Goal: Task Accomplishment & Management: Use online tool/utility

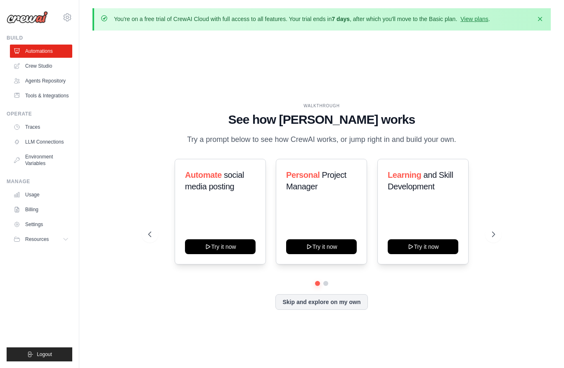
click at [240, 254] on button "Try it now" at bounding box center [220, 247] width 71 height 15
click at [28, 67] on link "Crew Studio" at bounding box center [41, 65] width 62 height 13
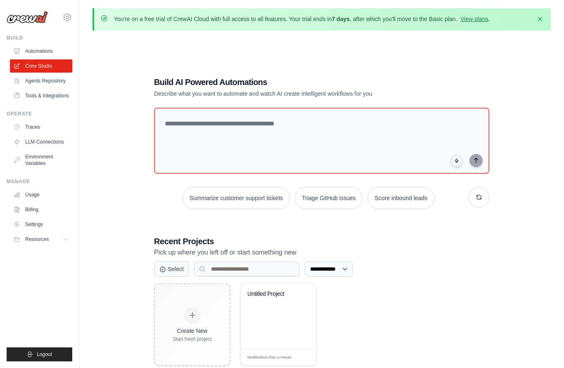
click at [27, 82] on link "Agents Repository" at bounding box center [41, 80] width 62 height 13
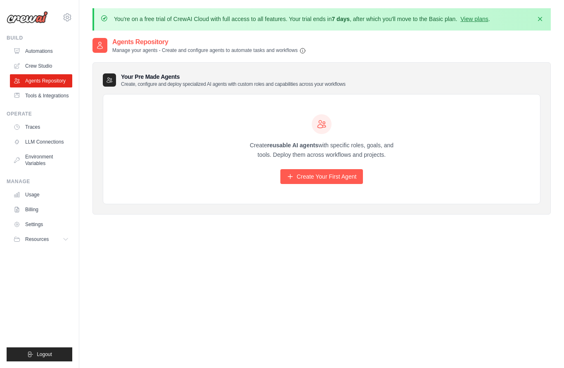
click at [26, 95] on link "Tools & Integrations" at bounding box center [41, 95] width 62 height 13
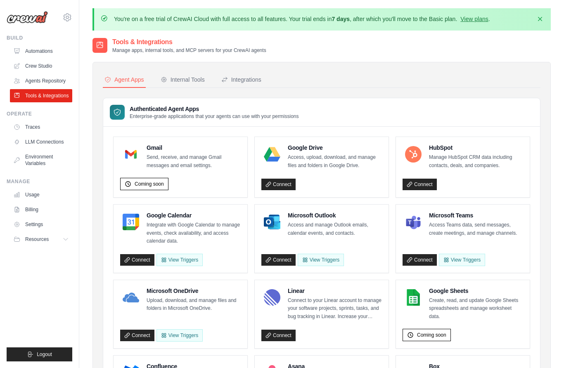
click at [29, 127] on link "Traces" at bounding box center [41, 127] width 62 height 13
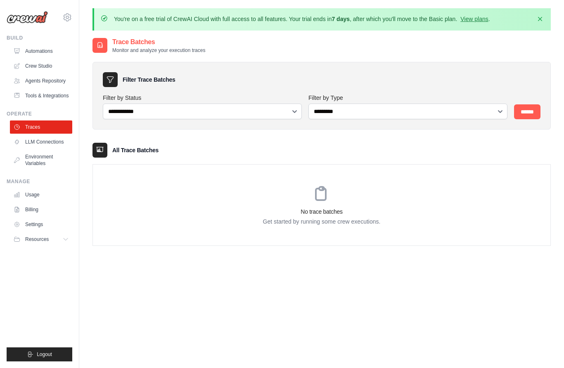
click at [26, 99] on link "Tools & Integrations" at bounding box center [41, 95] width 62 height 13
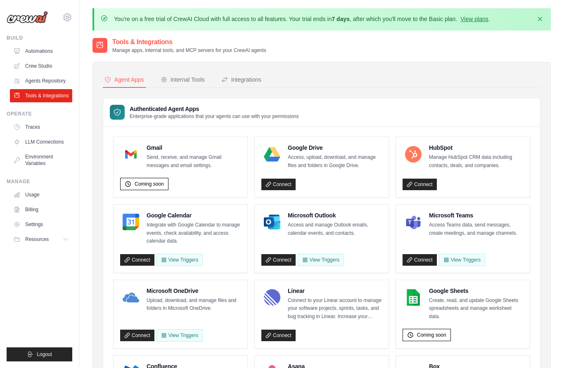
click at [179, 80] on div "Internal Tools" at bounding box center [183, 80] width 44 height 8
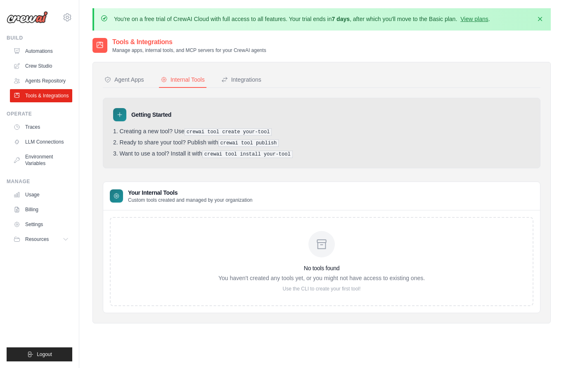
click at [242, 79] on div "Integrations" at bounding box center [241, 80] width 40 height 8
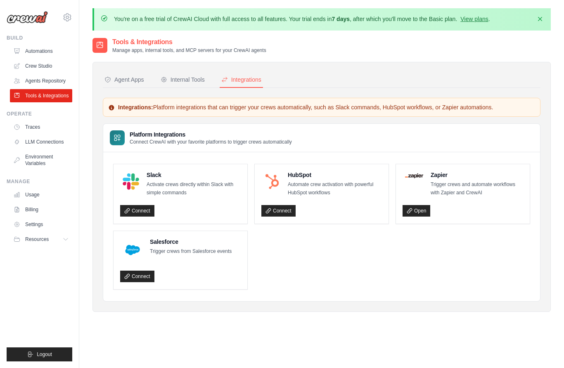
click at [116, 84] on button "Agent Apps" at bounding box center [124, 80] width 43 height 16
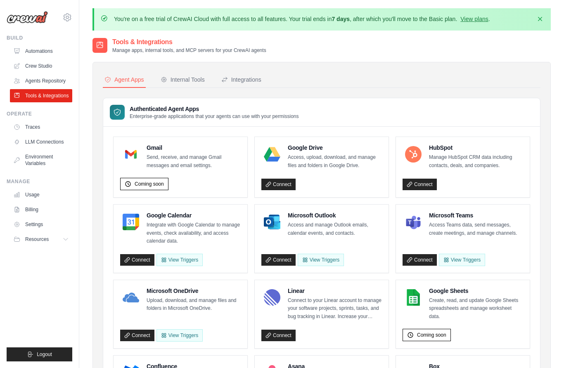
click at [33, 140] on link "LLM Connections" at bounding box center [41, 141] width 62 height 13
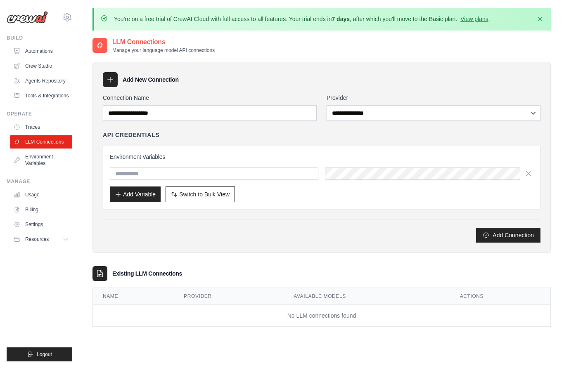
click at [8, 66] on div "Build Automations Crew Studio Agents Repository Tools & Integrations" at bounding box center [40, 69] width 66 height 68
click at [28, 67] on link "Crew Studio" at bounding box center [41, 65] width 62 height 13
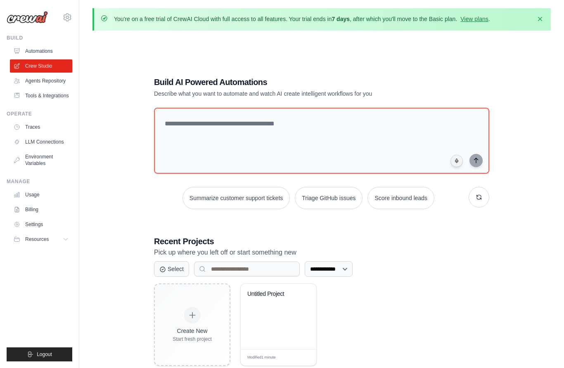
click at [30, 79] on link "Agents Repository" at bounding box center [41, 80] width 62 height 13
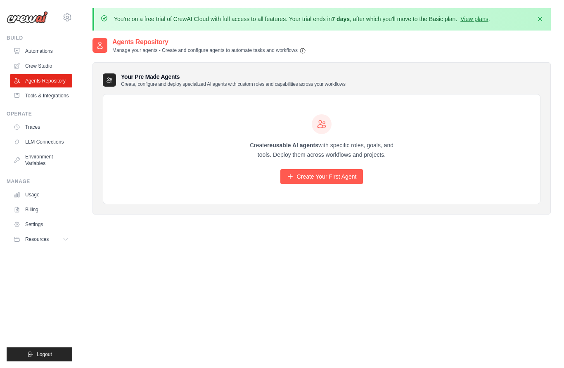
click at [30, 48] on link "Automations" at bounding box center [41, 51] width 62 height 13
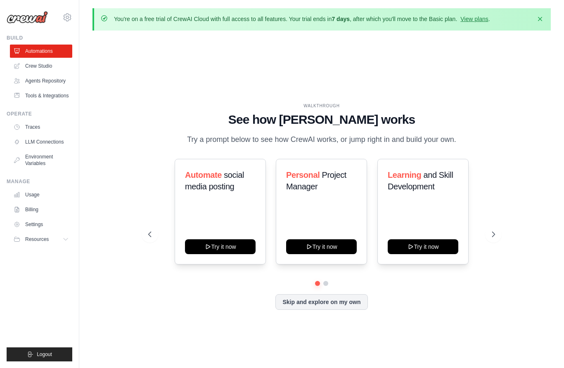
click at [446, 254] on button "Try it now" at bounding box center [423, 247] width 71 height 15
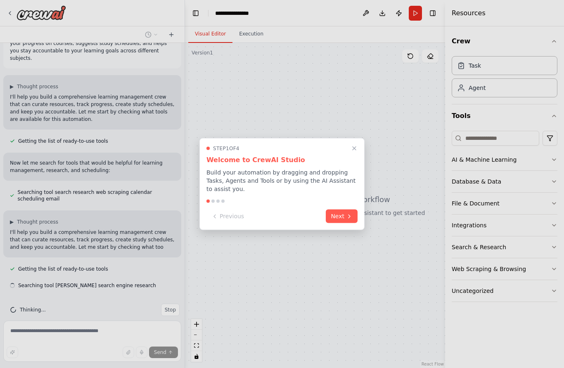
click at [352, 217] on icon at bounding box center [349, 216] width 7 height 7
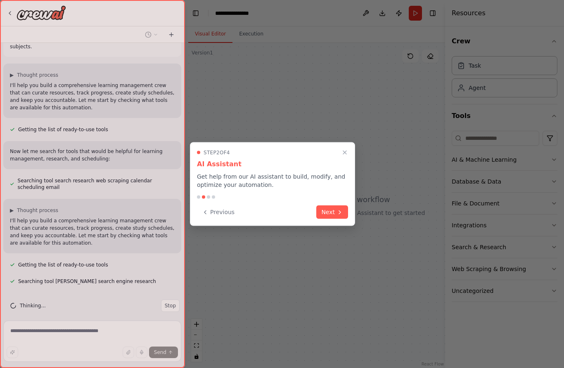
scroll to position [36, 0]
click at [343, 209] on icon at bounding box center [340, 212] width 7 height 7
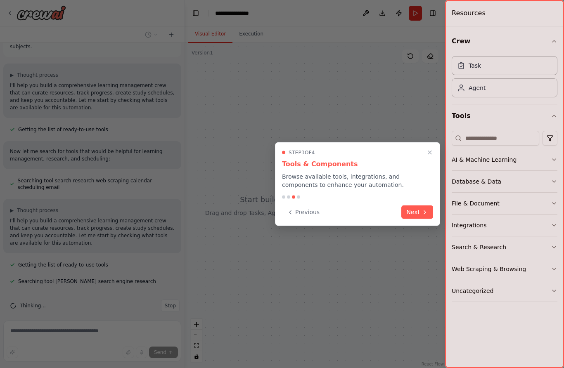
click at [415, 217] on button "Next" at bounding box center [417, 213] width 32 height 14
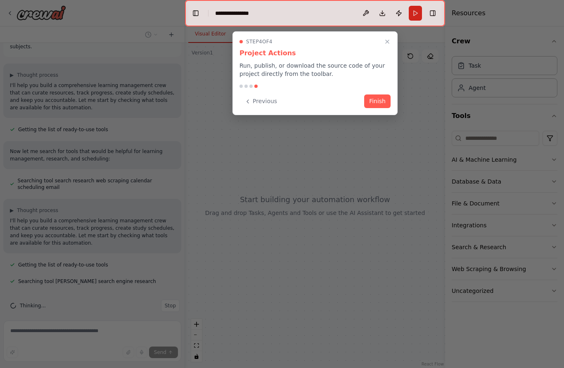
click at [381, 98] on button "Finish" at bounding box center [377, 102] width 26 height 14
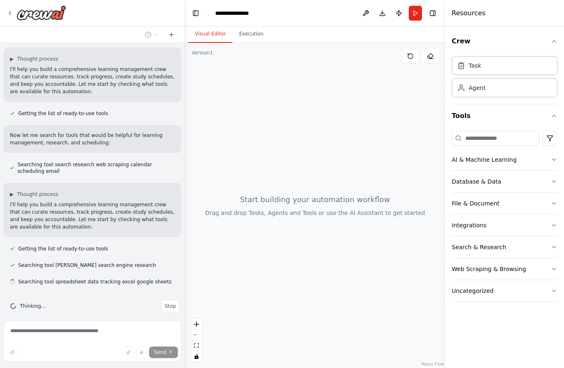
scroll to position [52, 0]
click at [548, 157] on button "AI & Machine Learning" at bounding box center [505, 159] width 106 height 21
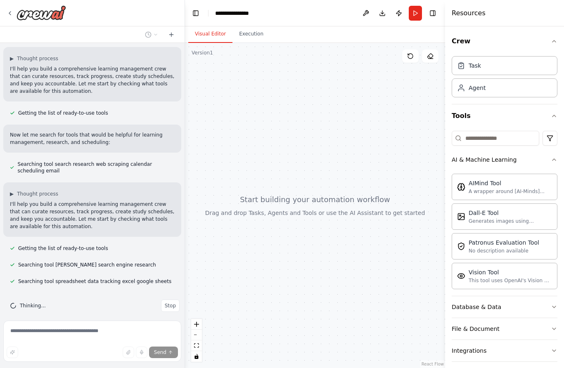
click at [554, 160] on icon "button" at bounding box center [554, 160] width 7 height 7
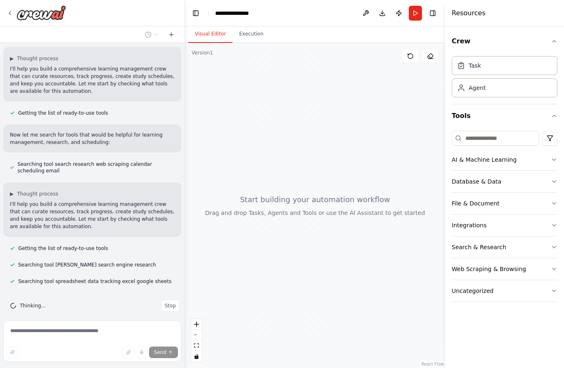
scroll to position [33, 0]
click at [532, 90] on div "Agent" at bounding box center [505, 87] width 106 height 19
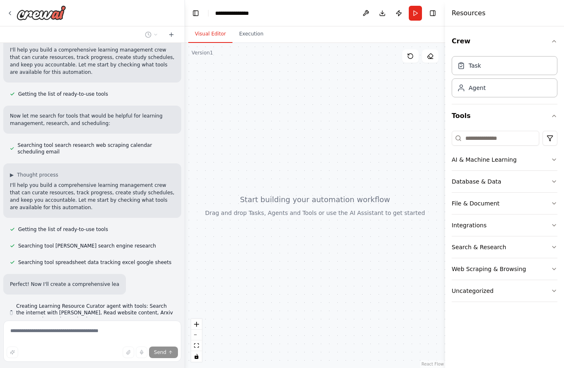
scroll to position [72, 0]
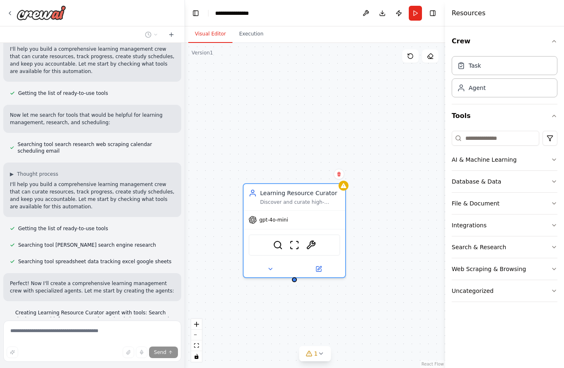
click at [542, 184] on button "Database & Data" at bounding box center [505, 181] width 106 height 21
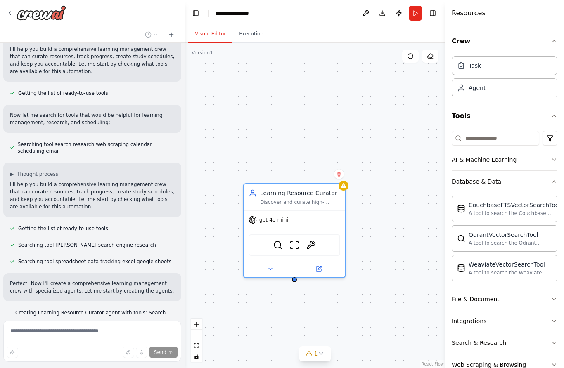
click at [548, 182] on button "Database & Data" at bounding box center [505, 181] width 106 height 21
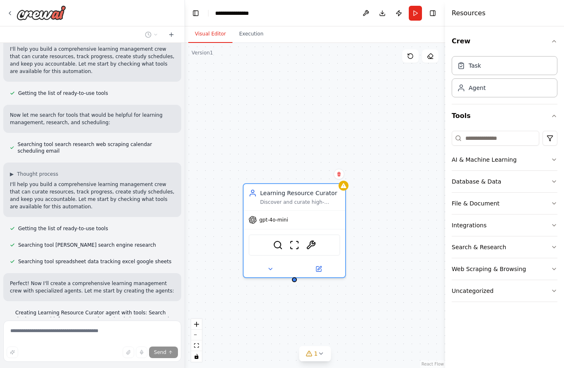
click at [548, 180] on button "Database & Data" at bounding box center [505, 181] width 106 height 21
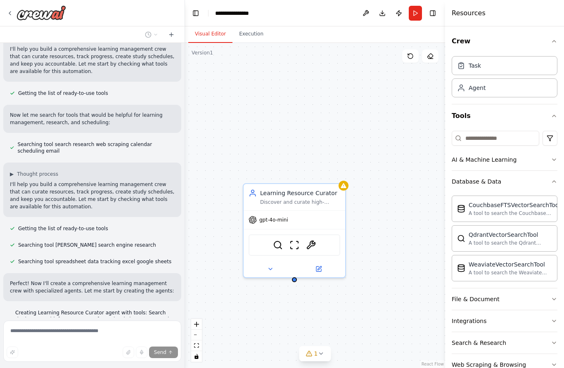
click at [540, 187] on button "Database & Data" at bounding box center [505, 181] width 106 height 21
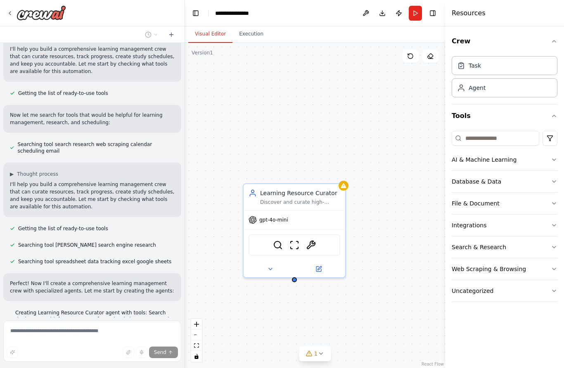
scroll to position [33, 0]
click at [536, 206] on button "File & Document" at bounding box center [505, 203] width 106 height 21
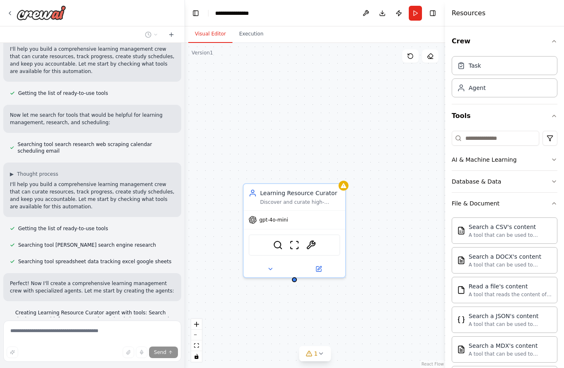
click at [551, 203] on button "File & Document" at bounding box center [505, 203] width 106 height 21
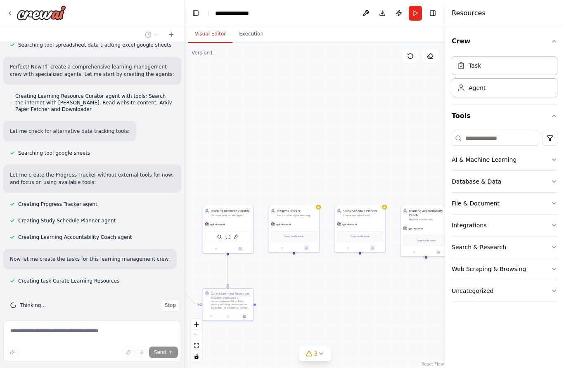
scroll to position [288, 0]
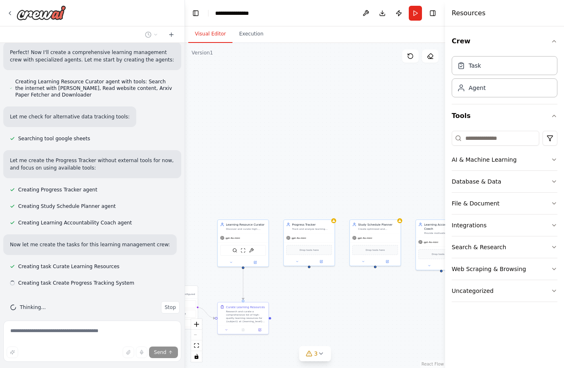
click at [252, 26] on button "Execution" at bounding box center [252, 34] width 38 height 17
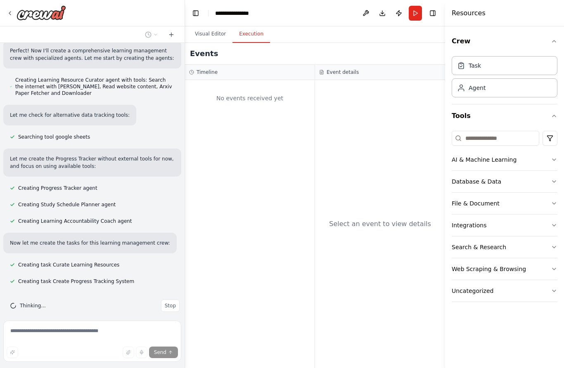
click at [218, 26] on button "Visual Editor" at bounding box center [210, 34] width 44 height 17
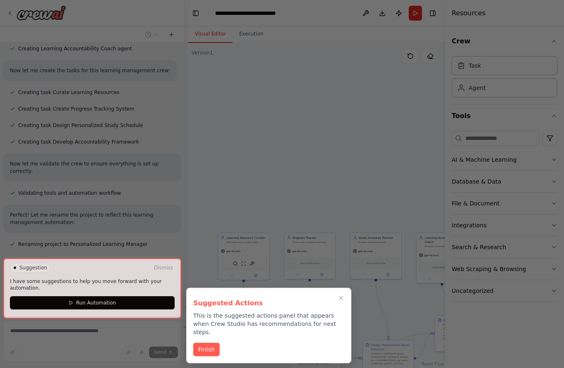
scroll to position [500, 0]
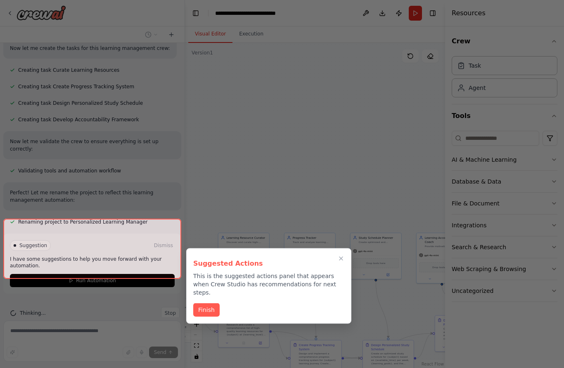
click at [128, 267] on div at bounding box center [92, 249] width 178 height 60
click at [210, 304] on button "Finish" at bounding box center [206, 311] width 26 height 14
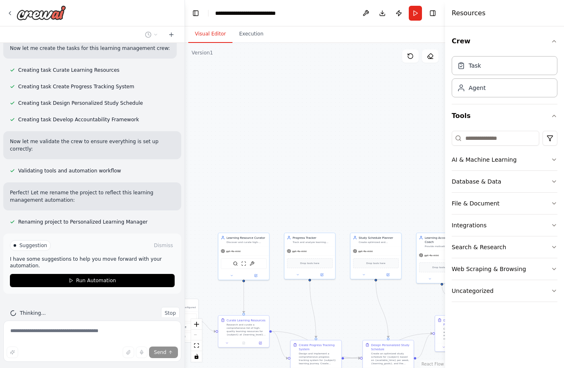
click at [140, 274] on button "Run Automation" at bounding box center [92, 280] width 165 height 13
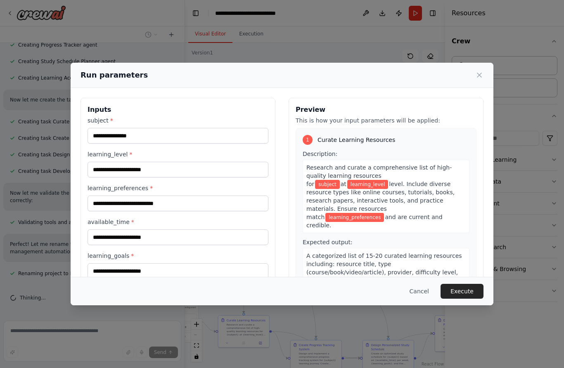
scroll to position [33, 0]
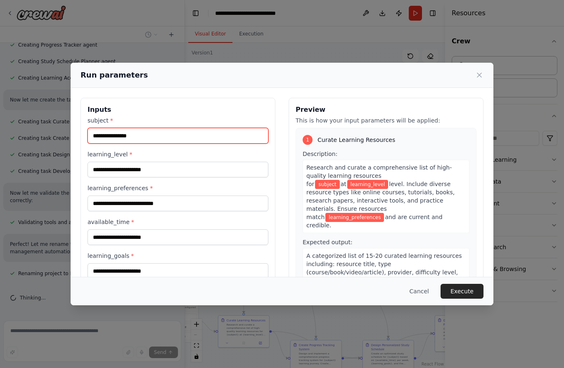
click at [218, 128] on input "subject *" at bounding box center [178, 136] width 181 height 16
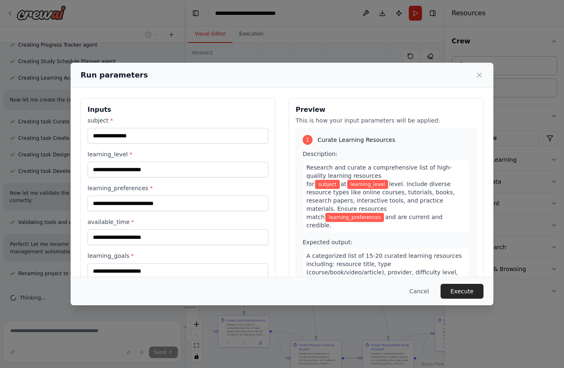
click at [422, 299] on button "Cancel" at bounding box center [419, 291] width 33 height 15
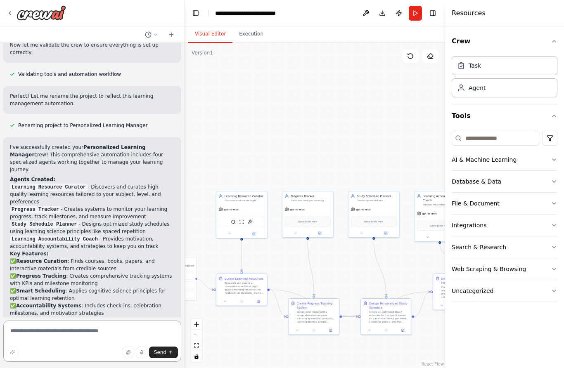
scroll to position [602, 0]
